Goal: Transaction & Acquisition: Purchase product/service

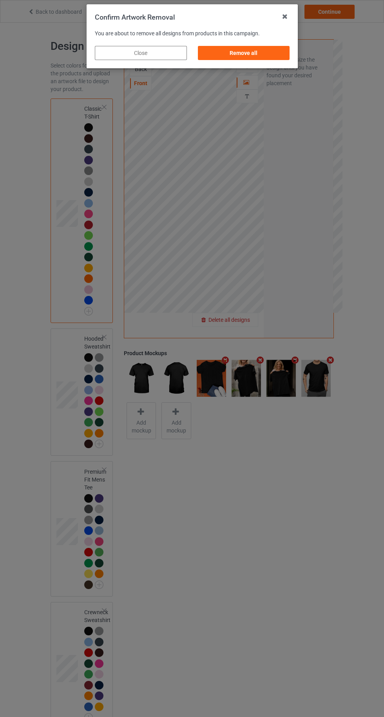
click at [247, 47] on div "Remove all" at bounding box center [244, 53] width 92 height 14
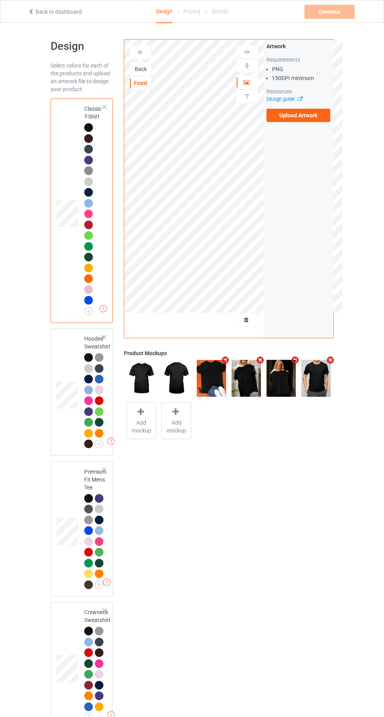
click at [140, 69] on div "Back" at bounding box center [140, 69] width 21 height 8
click at [140, 82] on div "Front" at bounding box center [140, 83] width 21 height 8
click at [284, 118] on label "Upload Artwork" at bounding box center [299, 115] width 64 height 13
click at [0, 0] on input "Upload Artwork" at bounding box center [0, 0] width 0 height 0
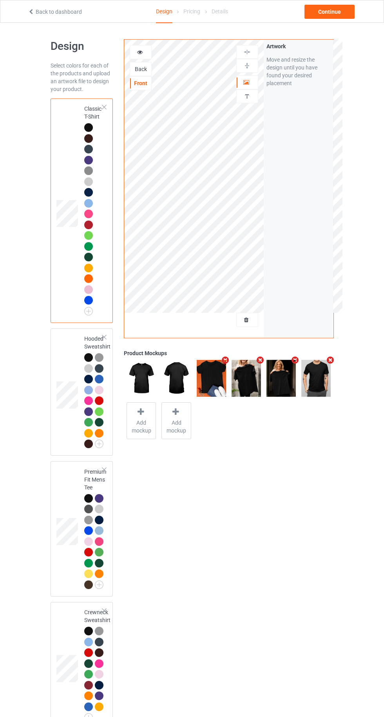
click at [247, 318] on icon at bounding box center [247, 318] width 7 height 5
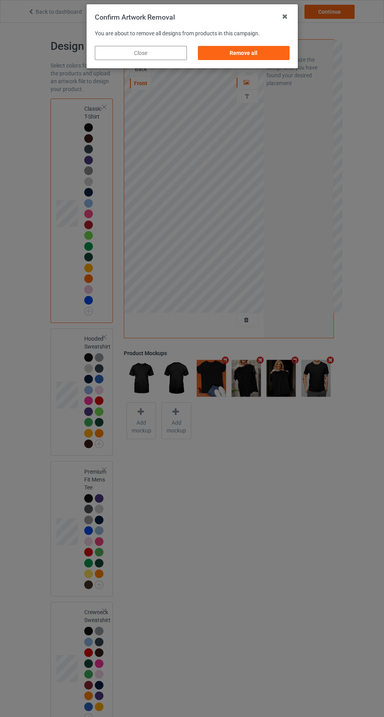
click at [242, 53] on div "Remove all" at bounding box center [244, 53] width 92 height 14
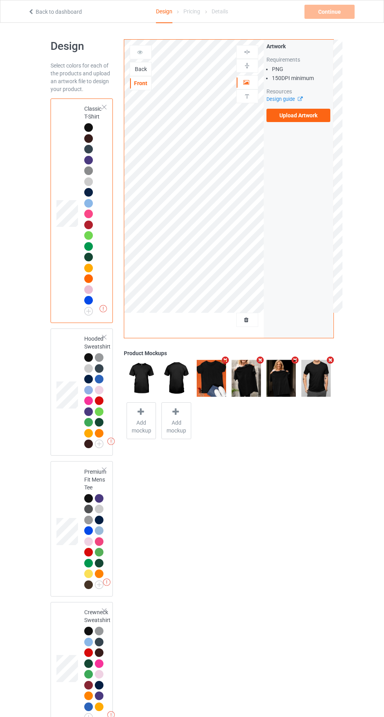
click at [286, 117] on label "Upload Artwork" at bounding box center [299, 115] width 64 height 13
click at [0, 0] on input "Upload Artwork" at bounding box center [0, 0] width 0 height 0
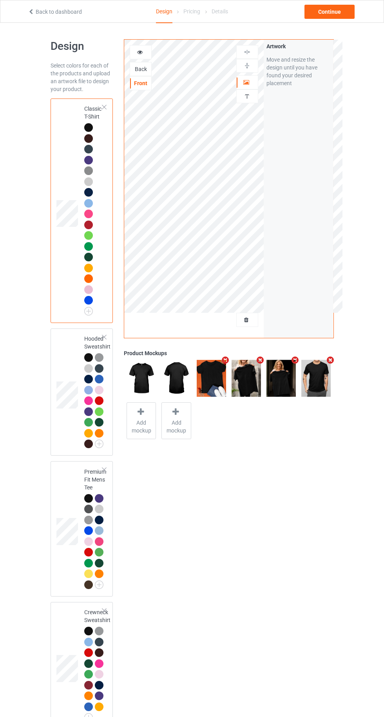
click at [151, 67] on div "Back" at bounding box center [140, 69] width 21 height 8
click at [298, 117] on label "Upload Artwork" at bounding box center [299, 115] width 64 height 13
click at [0, 0] on input "Upload Artwork" at bounding box center [0, 0] width 0 height 0
click at [147, 86] on div "Front" at bounding box center [140, 83] width 21 height 8
click at [176, 411] on icon at bounding box center [176, 412] width 10 height 8
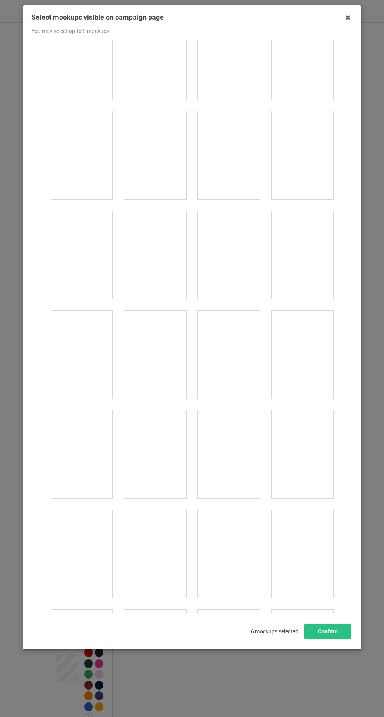
scroll to position [4117, 0]
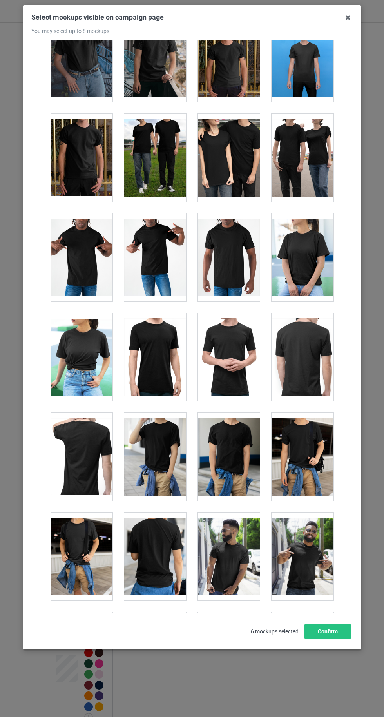
click at [77, 457] on div at bounding box center [82, 457] width 62 height 88
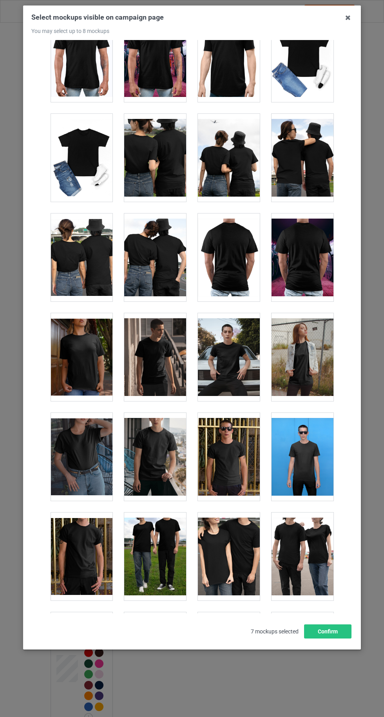
scroll to position [3716, 0]
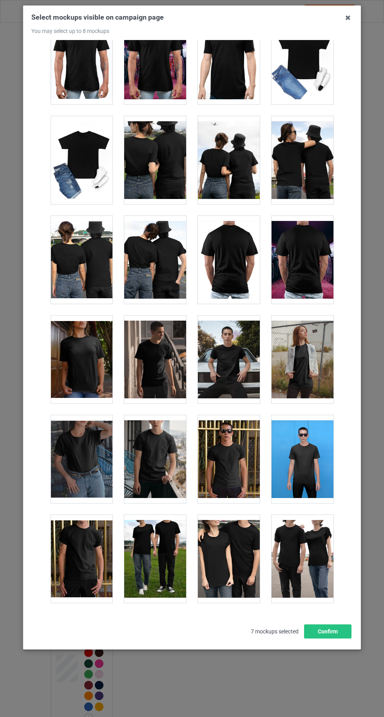
click at [157, 243] on div at bounding box center [155, 260] width 62 height 88
click at [333, 638] on button "Confirm" at bounding box center [327, 631] width 47 height 14
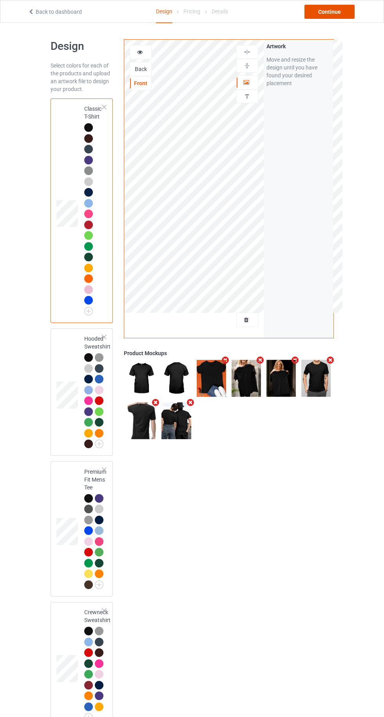
click at [329, 13] on div "Continue" at bounding box center [330, 12] width 50 height 14
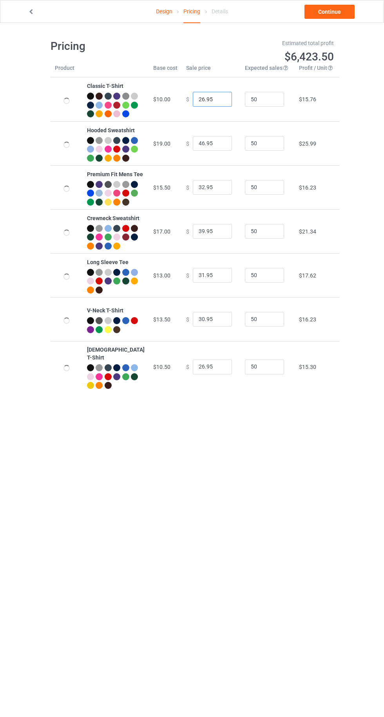
click at [198, 103] on input "26.95" at bounding box center [212, 99] width 39 height 15
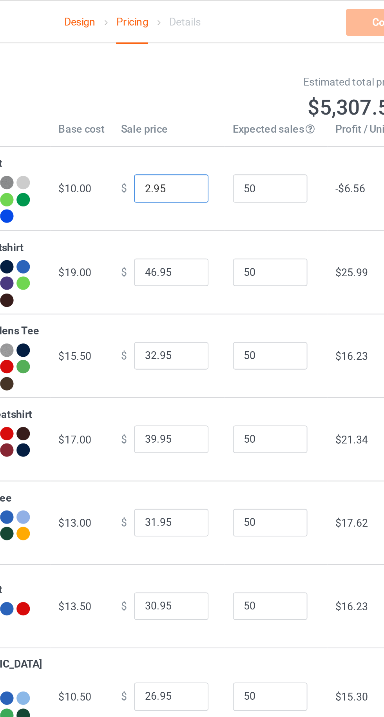
type input "22.95"
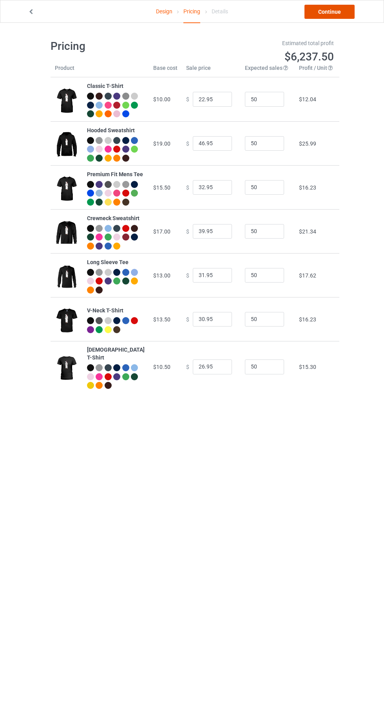
click at [321, 16] on link "Continue" at bounding box center [330, 12] width 50 height 14
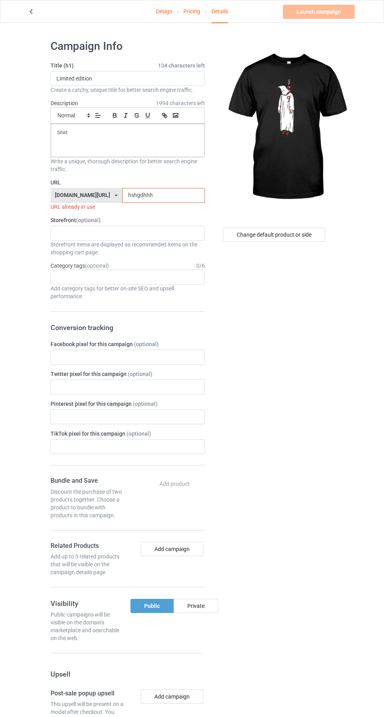
click at [157, 195] on input "hshgdhhh" at bounding box center [163, 195] width 83 height 15
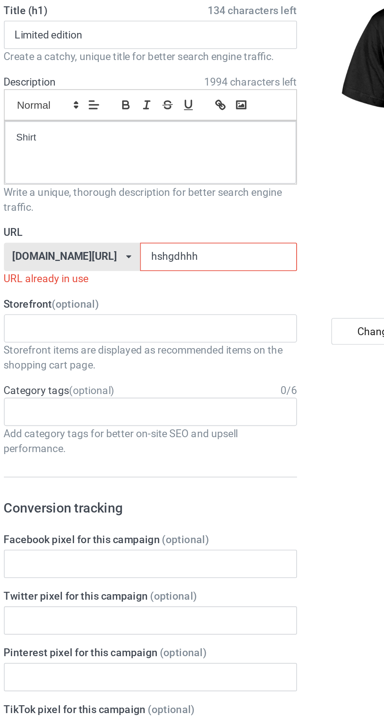
type input "hshgdhhhd"
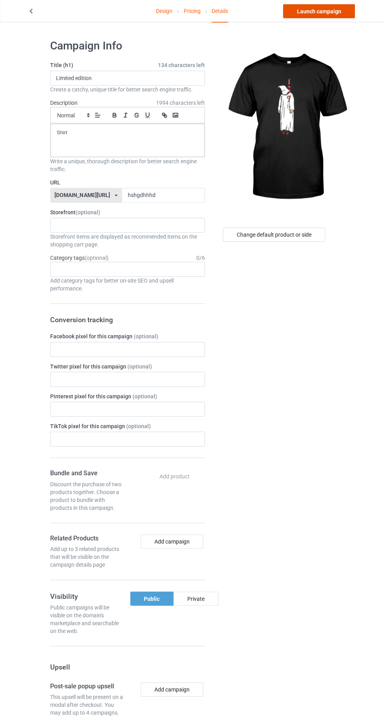
click at [317, 12] on link "Launch campaign" at bounding box center [319, 12] width 72 height 14
